Goal: Find contact information: Find contact information

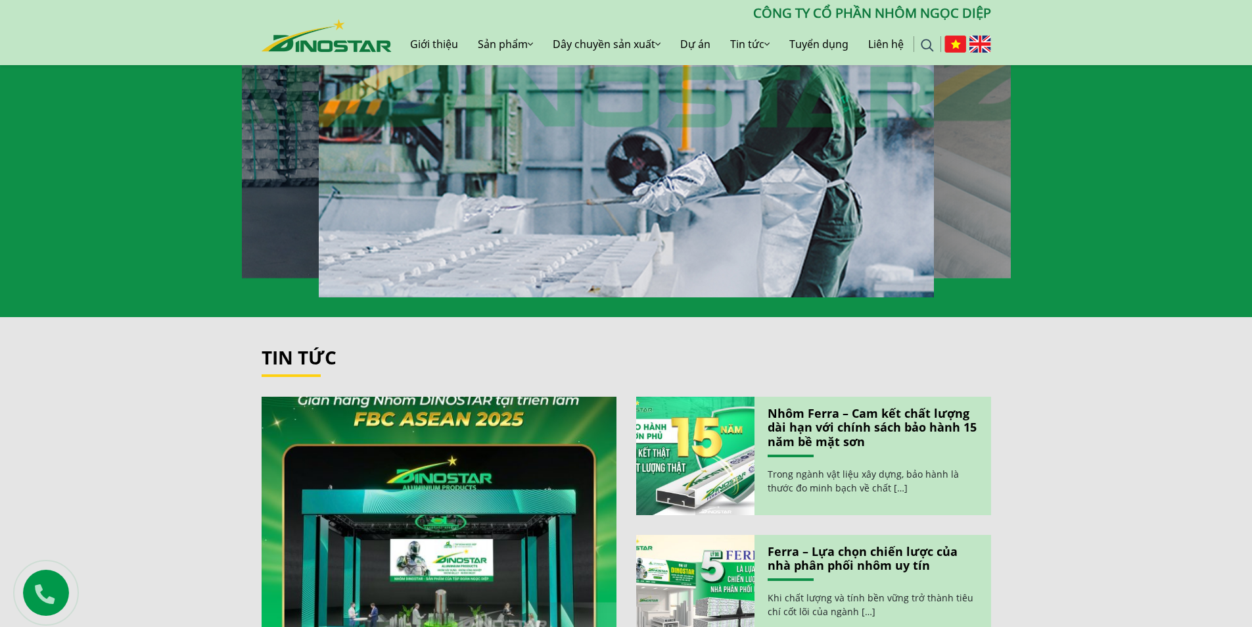
scroll to position [1446, 0]
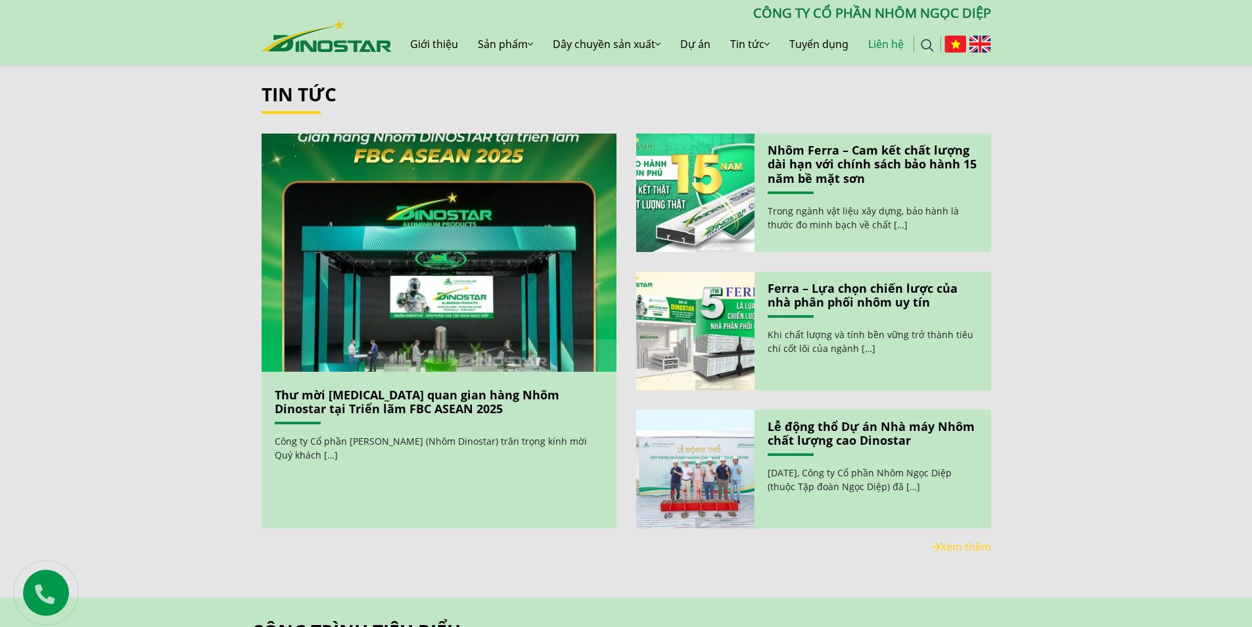
click at [882, 45] on link "Liên hệ" at bounding box center [886, 44] width 55 height 42
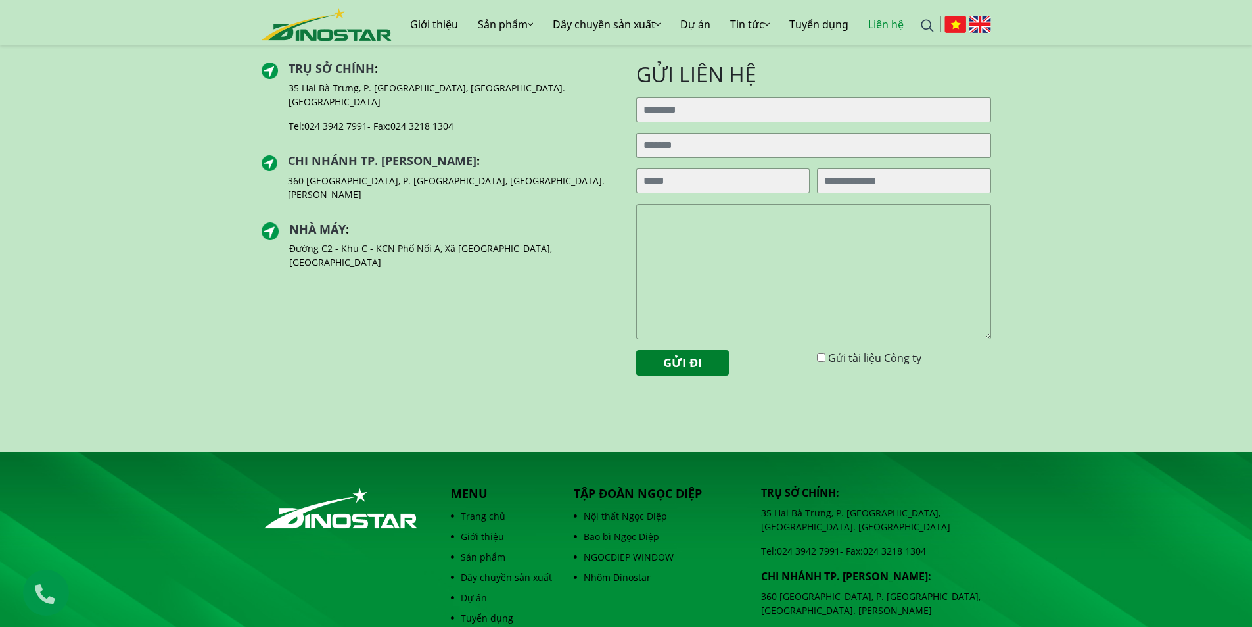
scroll to position [395, 0]
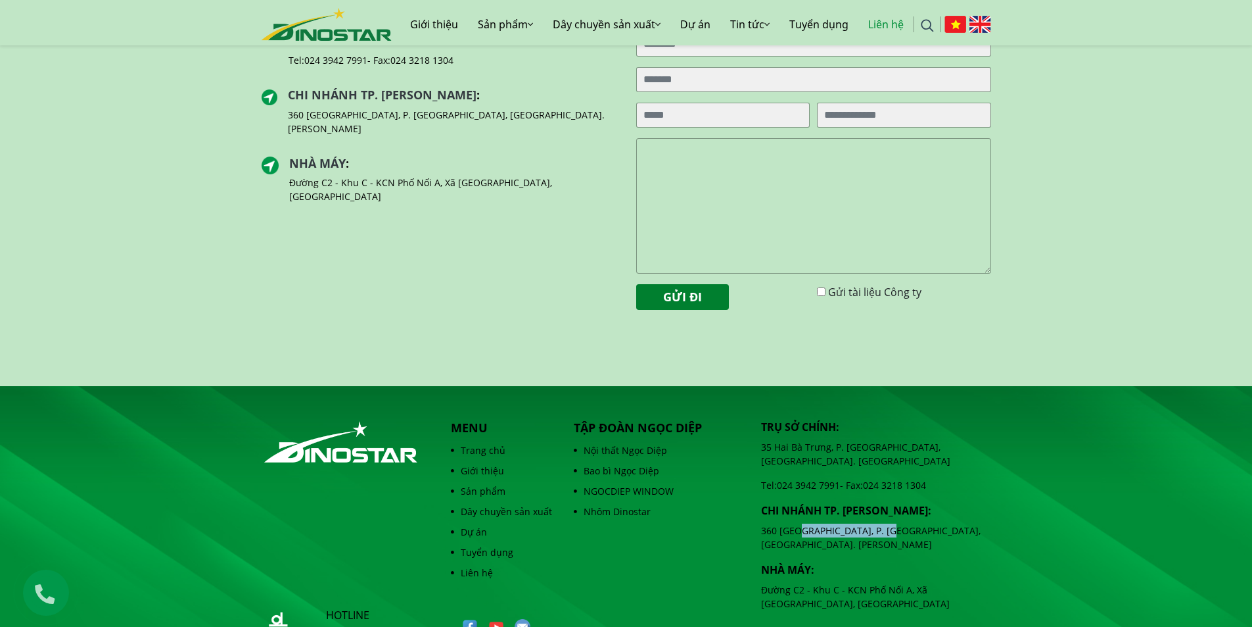
drag, startPoint x: 799, startPoint y: 516, endPoint x: 882, endPoint y: 518, distance: 83.5
click at [882, 523] on p "360 [GEOGRAPHIC_DATA], P. [GEOGRAPHIC_DATA], [GEOGRAPHIC_DATA]. [PERSON_NAME]" at bounding box center [876, 537] width 230 height 28
click at [884, 523] on p "360 [GEOGRAPHIC_DATA], P. [GEOGRAPHIC_DATA], [GEOGRAPHIC_DATA]. [PERSON_NAME]" at bounding box center [876, 537] width 230 height 28
click at [888, 523] on p "360 [GEOGRAPHIC_DATA], P. [GEOGRAPHIC_DATA], [GEOGRAPHIC_DATA]. [PERSON_NAME]" at bounding box center [876, 537] width 230 height 28
